Goal: Task Accomplishment & Management: Manage account settings

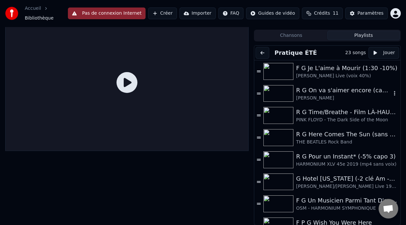
click at [332, 93] on div "R G On va s'aimer encore (capo 3 -5%)" at bounding box center [343, 90] width 95 height 9
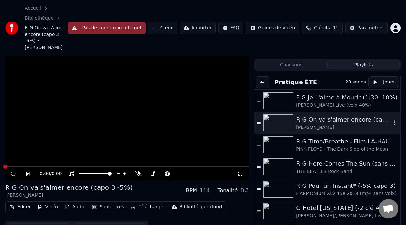
scroll to position [36, 0]
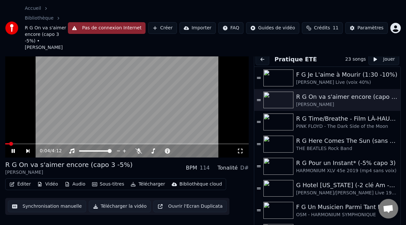
click at [14, 149] on icon at bounding box center [12, 151] width 3 height 4
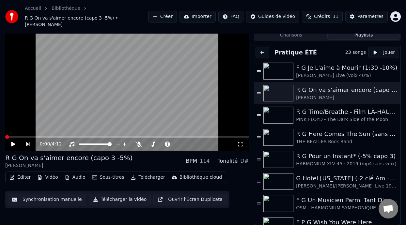
scroll to position [13, 0]
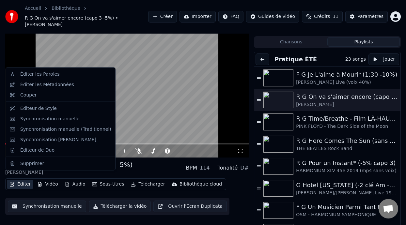
click at [23, 180] on button "Éditer" at bounding box center [20, 184] width 26 height 9
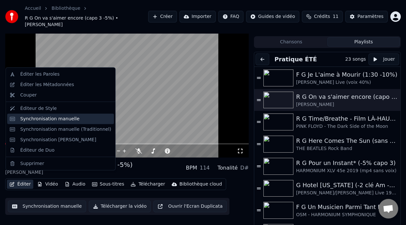
click at [70, 120] on div "Synchronisation manuelle" at bounding box center [49, 118] width 59 height 7
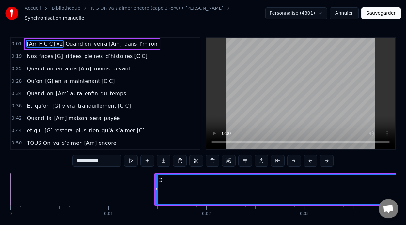
click at [66, 12] on link "Bibliothèque" at bounding box center [66, 8] width 29 height 7
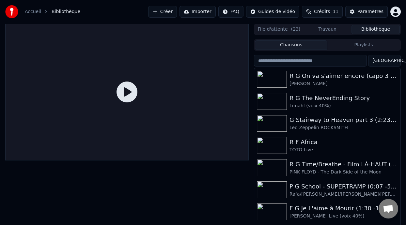
click at [35, 12] on link "Accueil" at bounding box center [33, 11] width 16 height 7
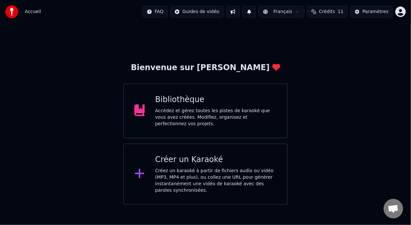
click at [234, 124] on div "Bibliothèque Accédez et gérez toutes les pistes de karaoké que vous avez créées…" at bounding box center [205, 110] width 164 height 55
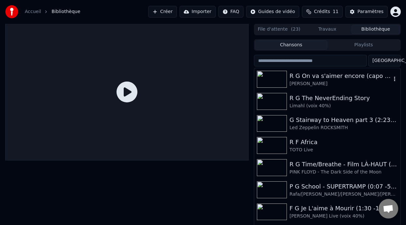
click at [317, 82] on div "[PERSON_NAME]" at bounding box center [340, 84] width 102 height 7
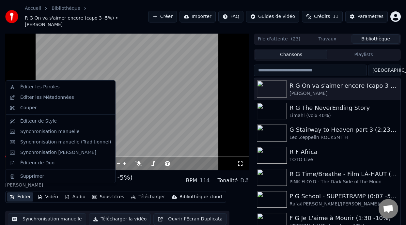
click at [24, 192] on button "Éditer" at bounding box center [20, 196] width 26 height 9
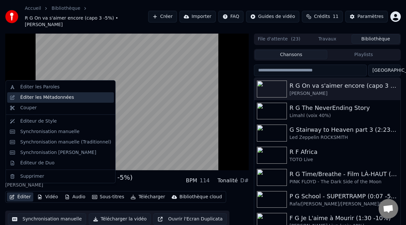
click at [70, 98] on div "Éditer les Métadonnées" at bounding box center [65, 97] width 91 height 7
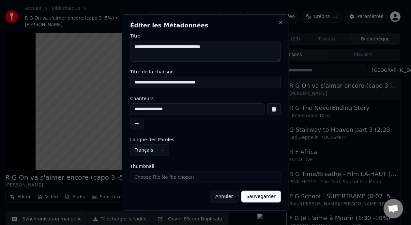
click at [211, 84] on input "**********" at bounding box center [205, 83] width 151 height 12
type input "**********"
click at [267, 199] on button "Sauvegarder" at bounding box center [260, 197] width 39 height 12
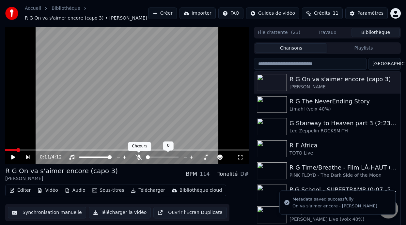
click at [136, 156] on icon at bounding box center [138, 157] width 7 height 5
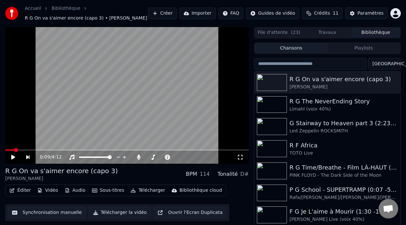
scroll to position [15, 0]
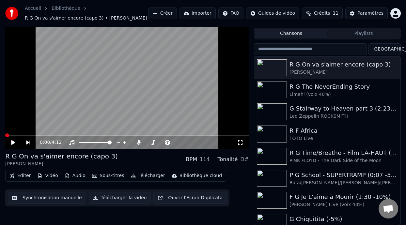
click at [238, 141] on icon at bounding box center [240, 142] width 7 height 5
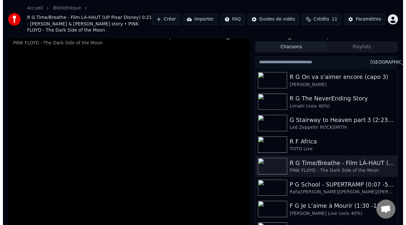
scroll to position [20, 0]
